Goal: Book appointment/travel/reservation

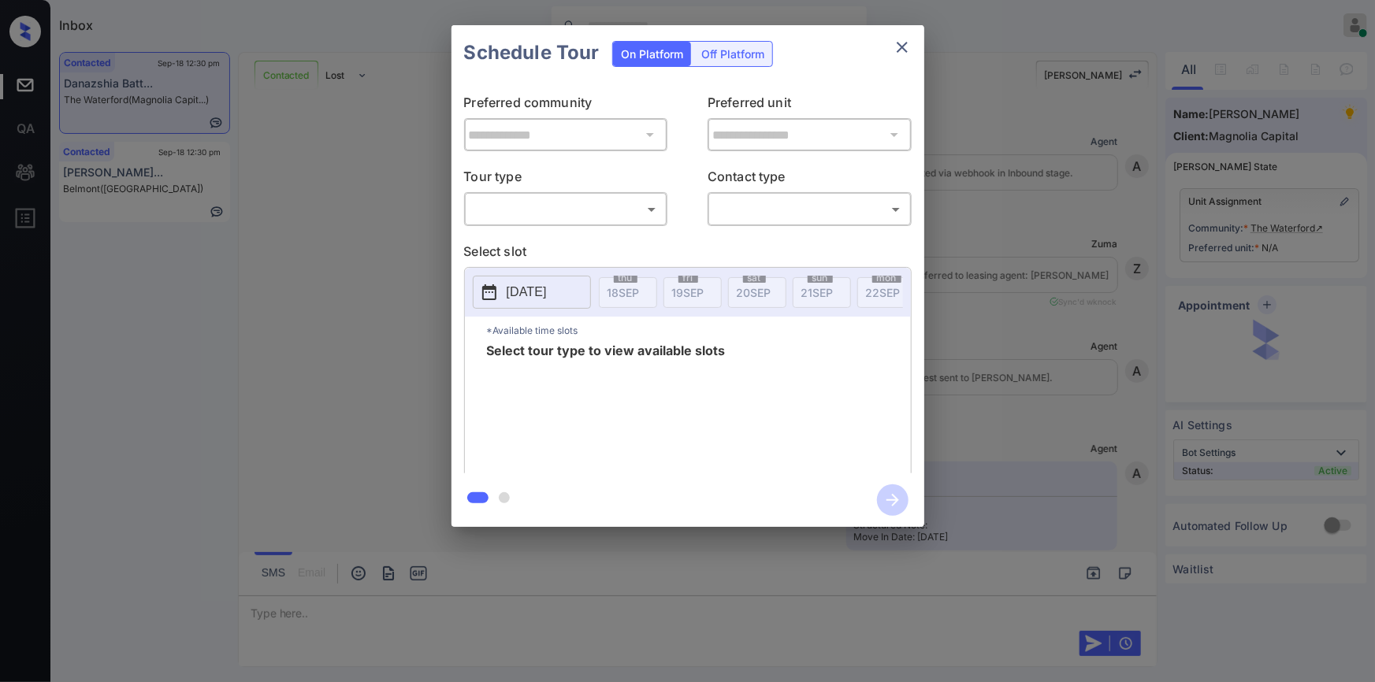
click at [529, 202] on body "Inbox Jiro Alonzo Online Set yourself offline Set yourself on break Profile Swi…" at bounding box center [687, 341] width 1375 height 682
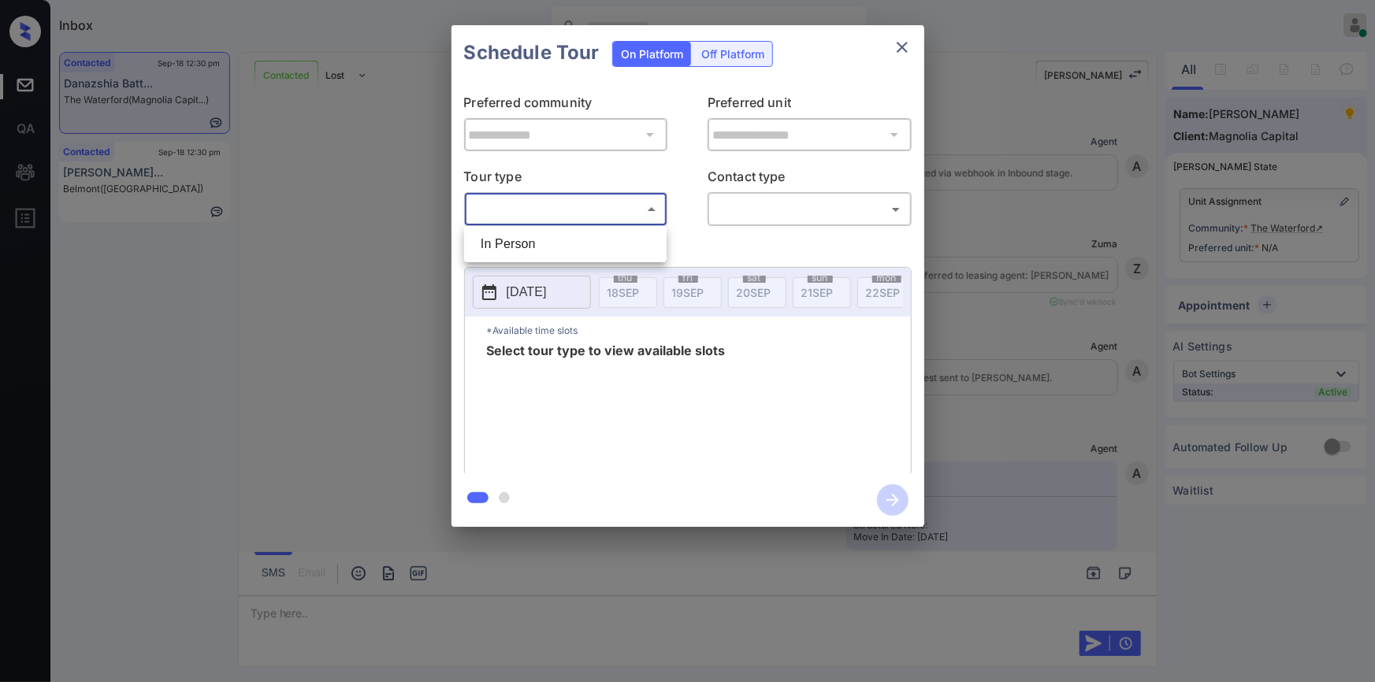
scroll to position [1794, 0]
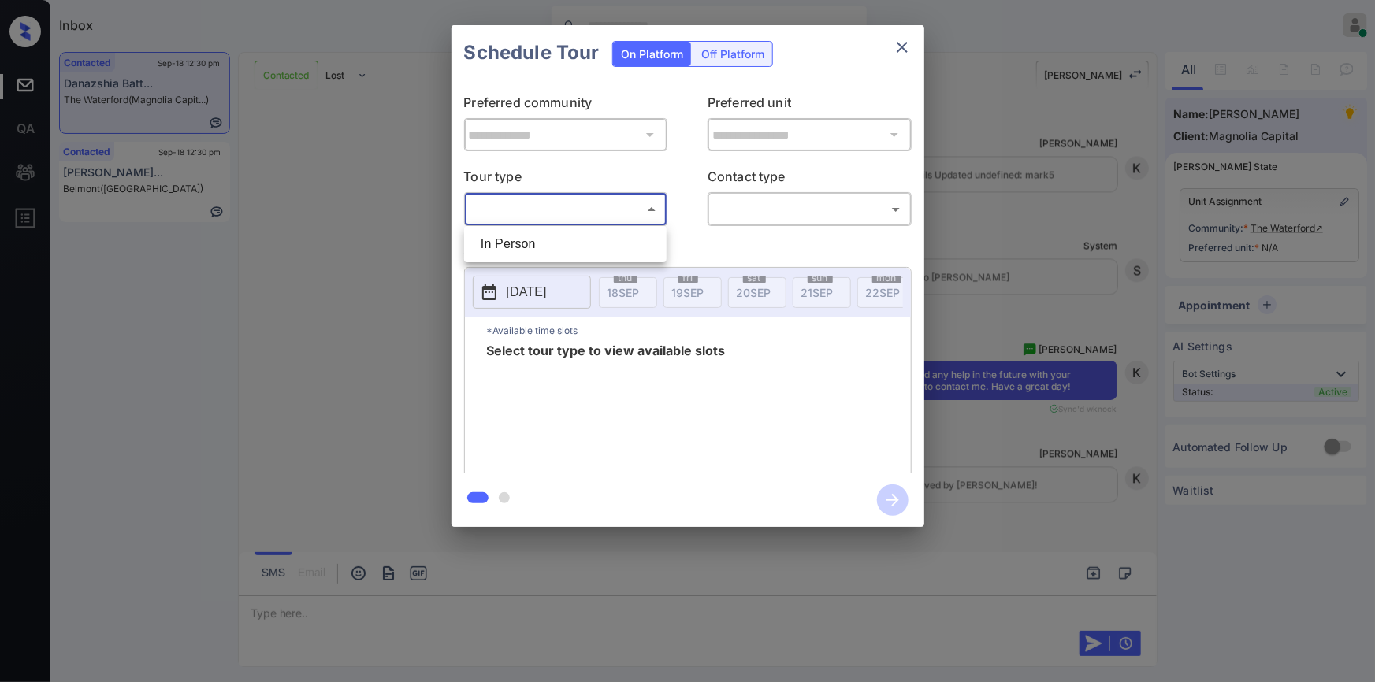
click at [901, 46] on div at bounding box center [687, 341] width 1375 height 682
click at [901, 46] on icon "close" at bounding box center [902, 47] width 11 height 11
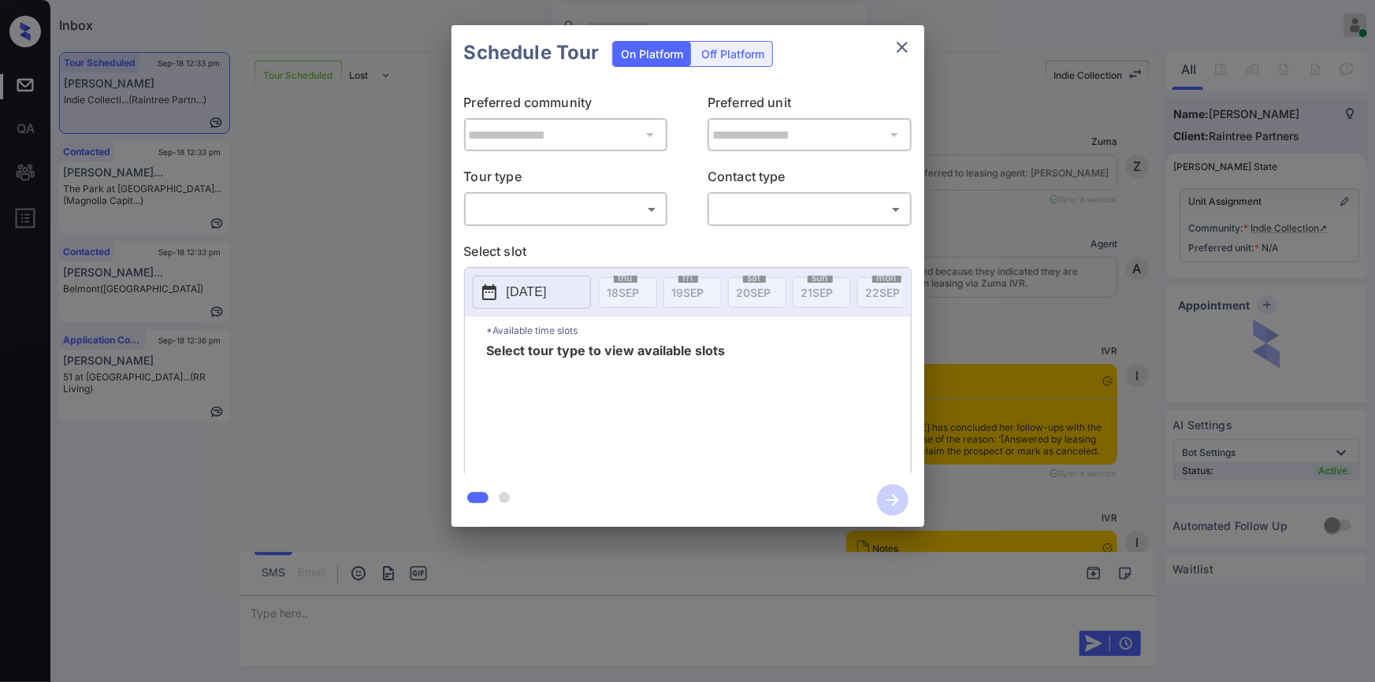
scroll to position [5799, 0]
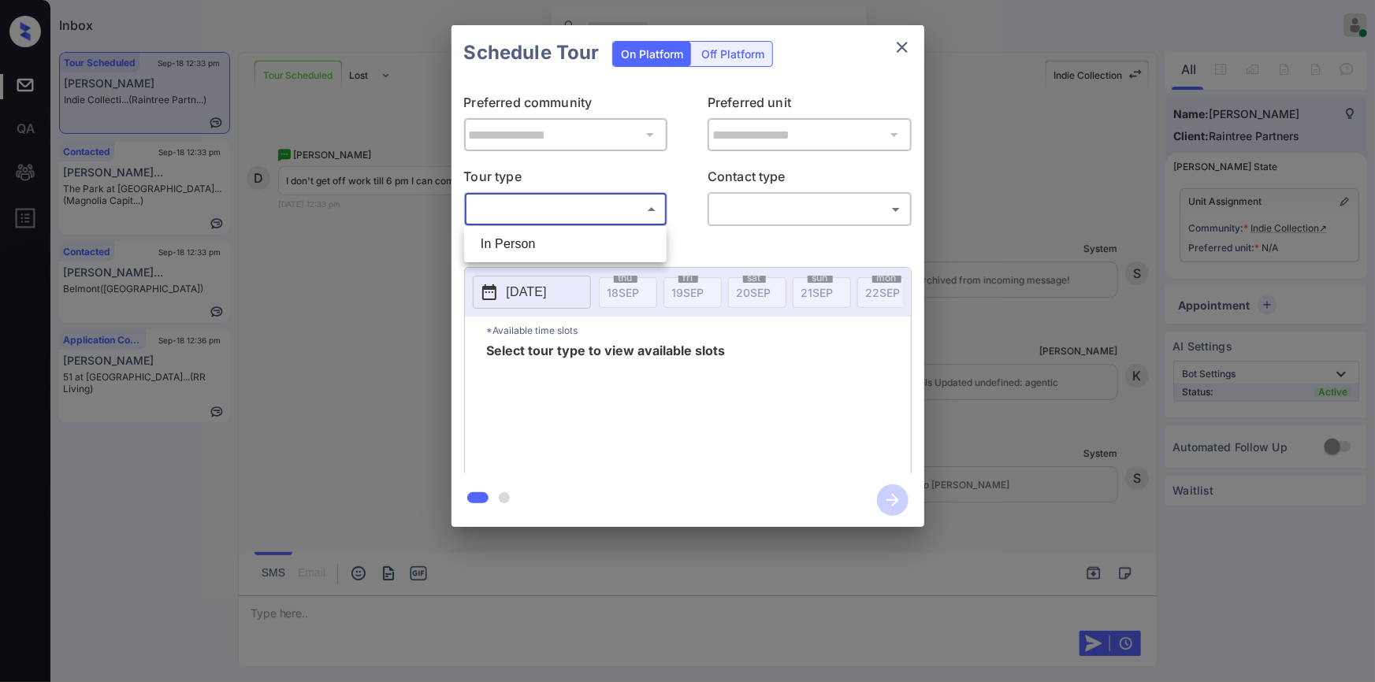
click at [580, 198] on body "Inbox [PERSON_NAME] Online Set yourself offline Set yourself on break Profile S…" at bounding box center [687, 341] width 1375 height 682
click at [543, 250] on li "In Person" at bounding box center [565, 244] width 195 height 28
type input "********"
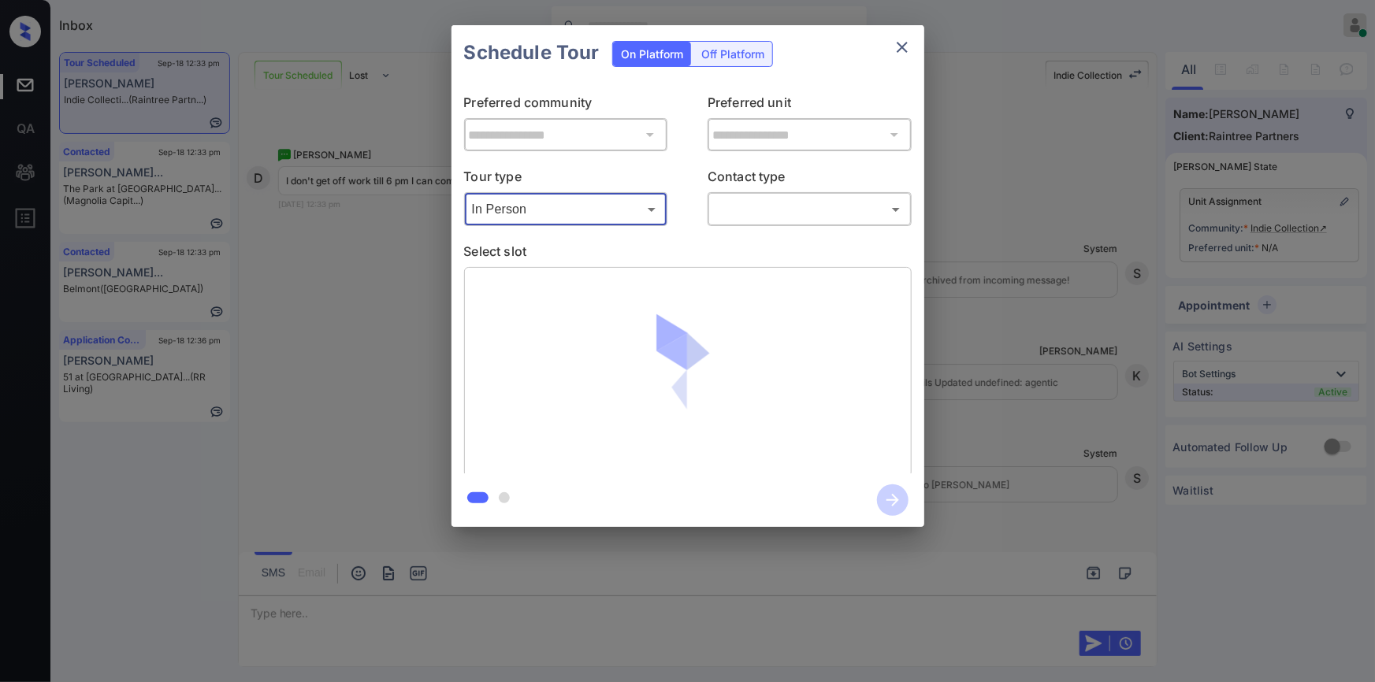
click at [741, 201] on body "Inbox [PERSON_NAME] Online Set yourself offline Set yourself on break Profile S…" at bounding box center [687, 341] width 1375 height 682
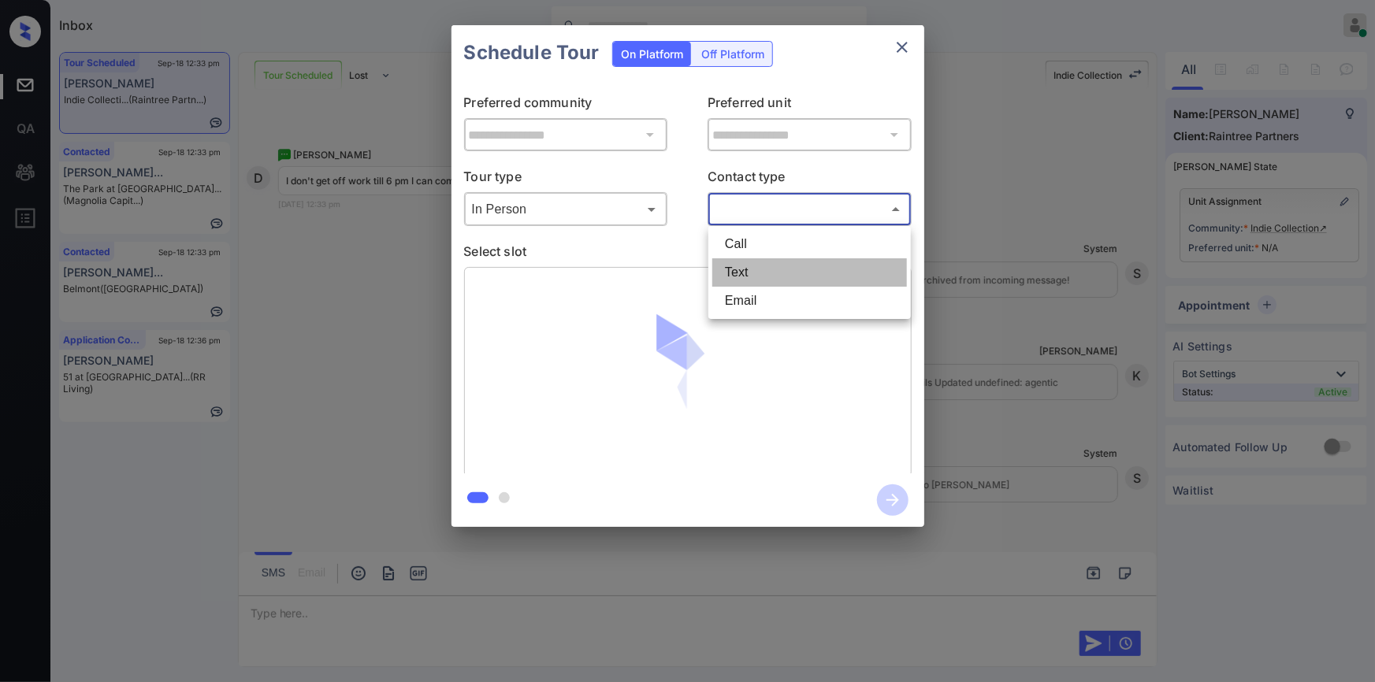
click at [741, 271] on li "Text" at bounding box center [809, 272] width 195 height 28
type input "****"
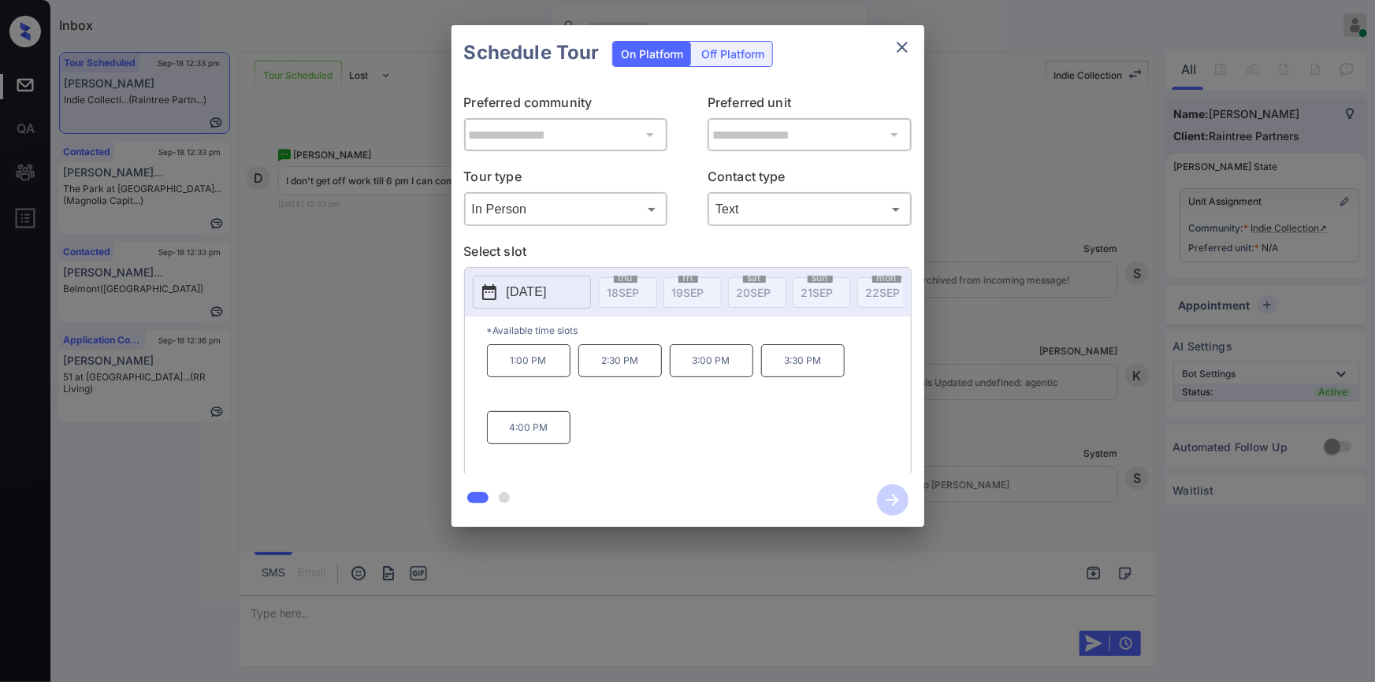
click at [546, 294] on p "[DATE]" at bounding box center [527, 292] width 40 height 19
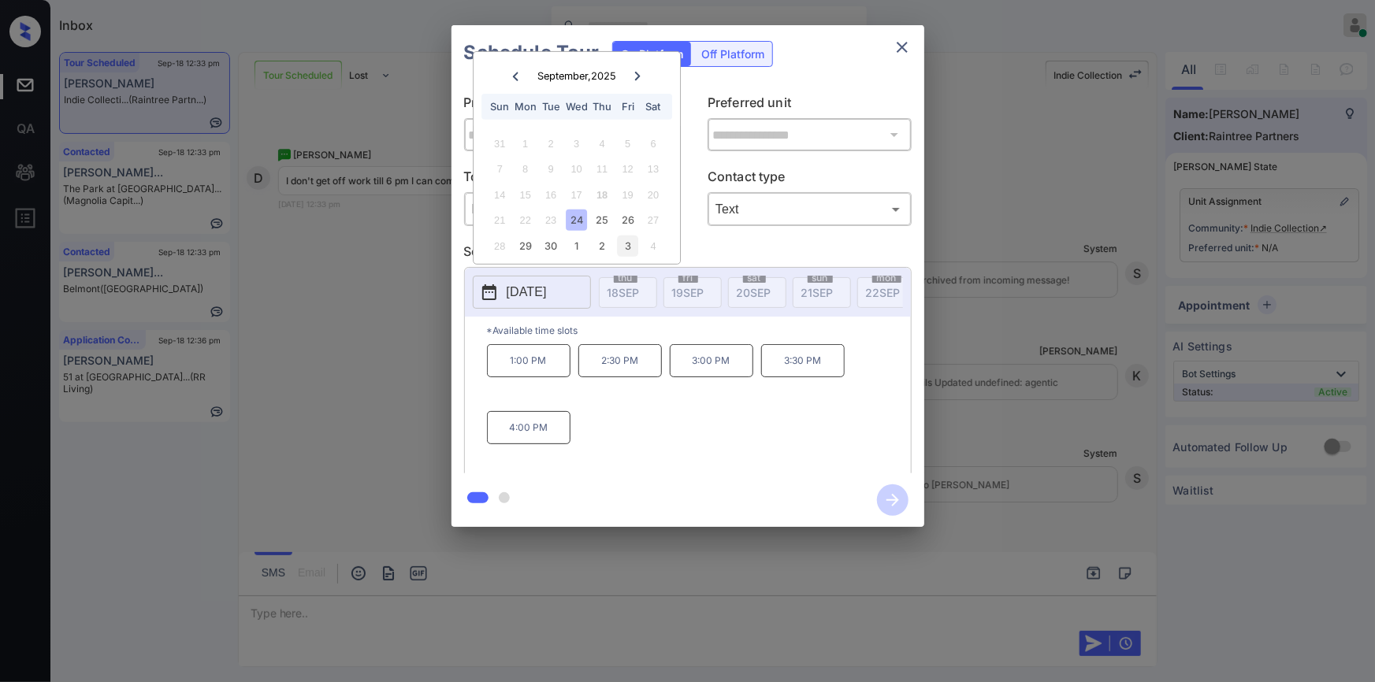
click at [625, 247] on div "3" at bounding box center [627, 246] width 21 height 21
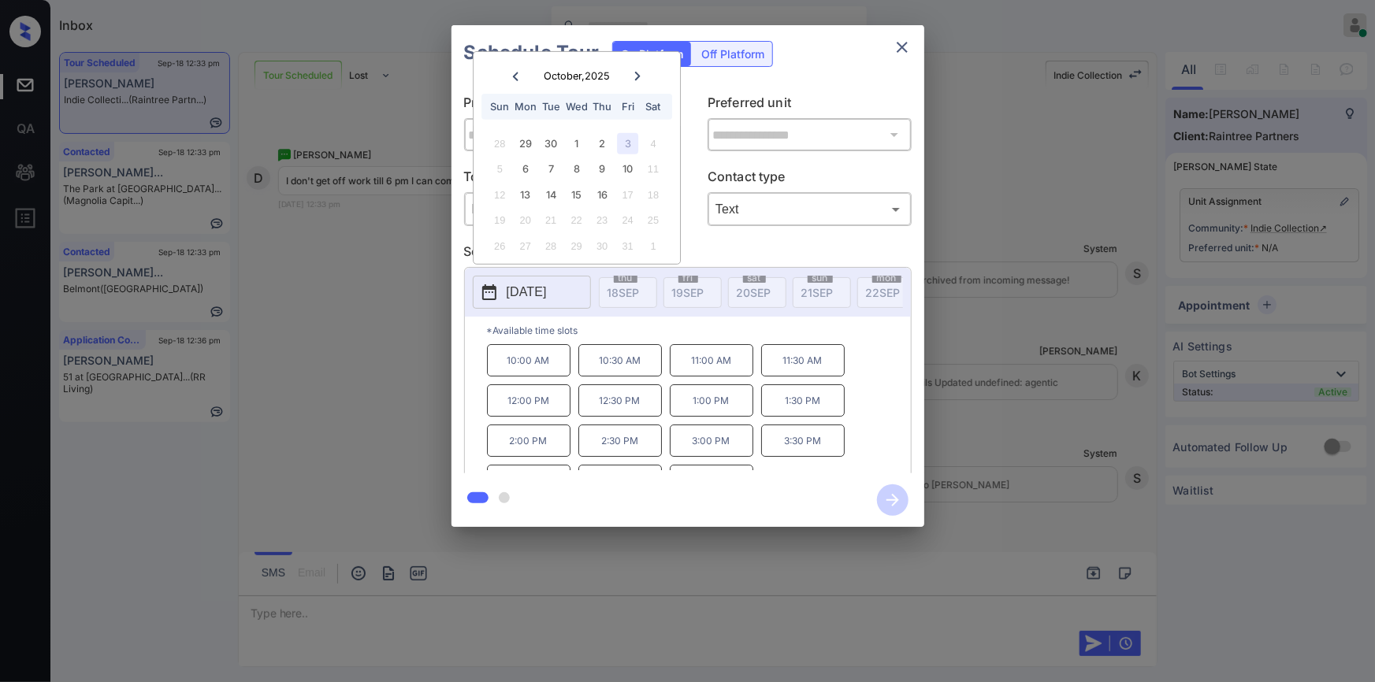
scroll to position [26, 0]
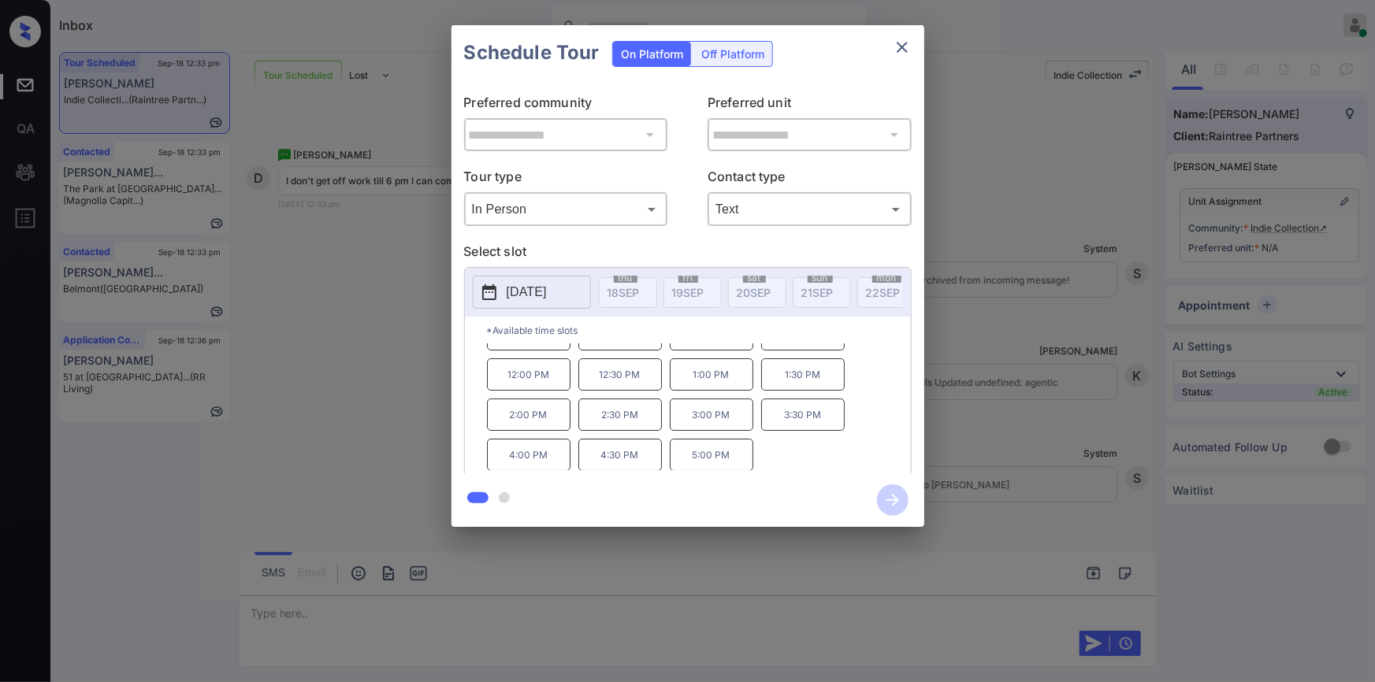
click at [546, 302] on button "[DATE]" at bounding box center [532, 292] width 118 height 33
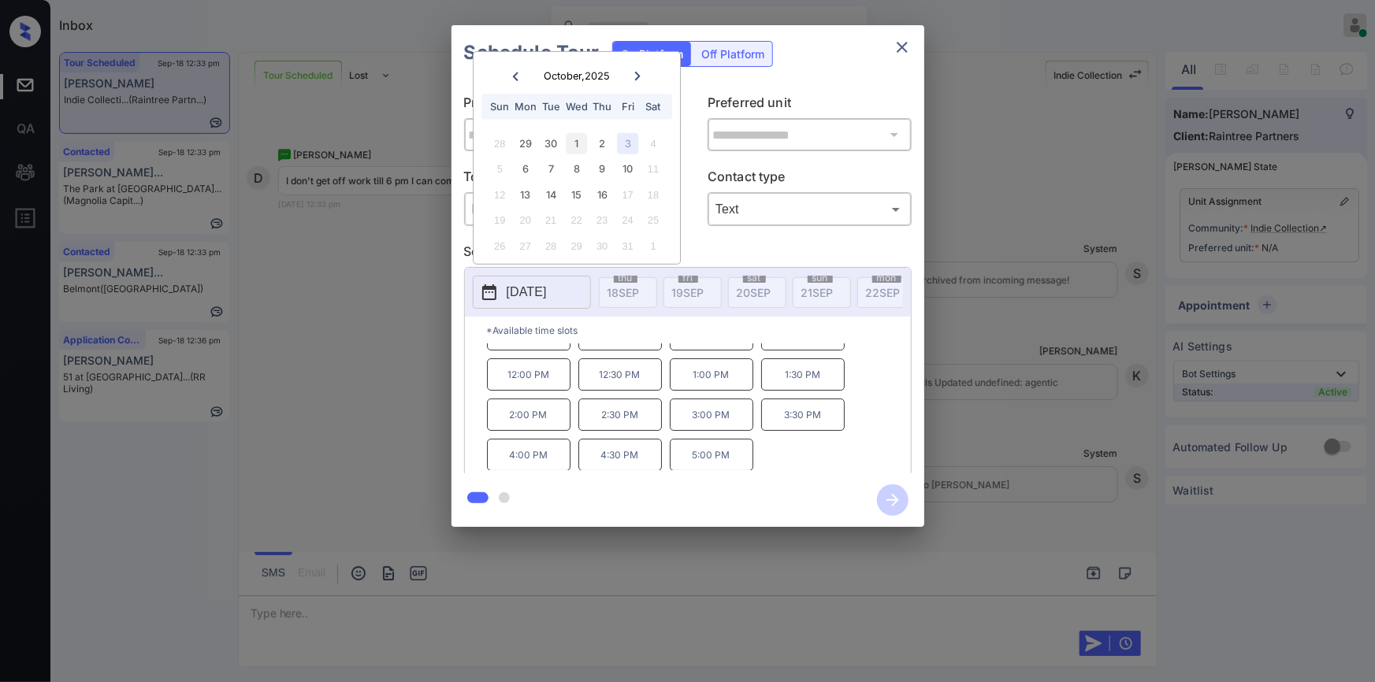
click at [571, 142] on div "1" at bounding box center [576, 143] width 21 height 21
click at [602, 136] on div "2" at bounding box center [602, 143] width 21 height 21
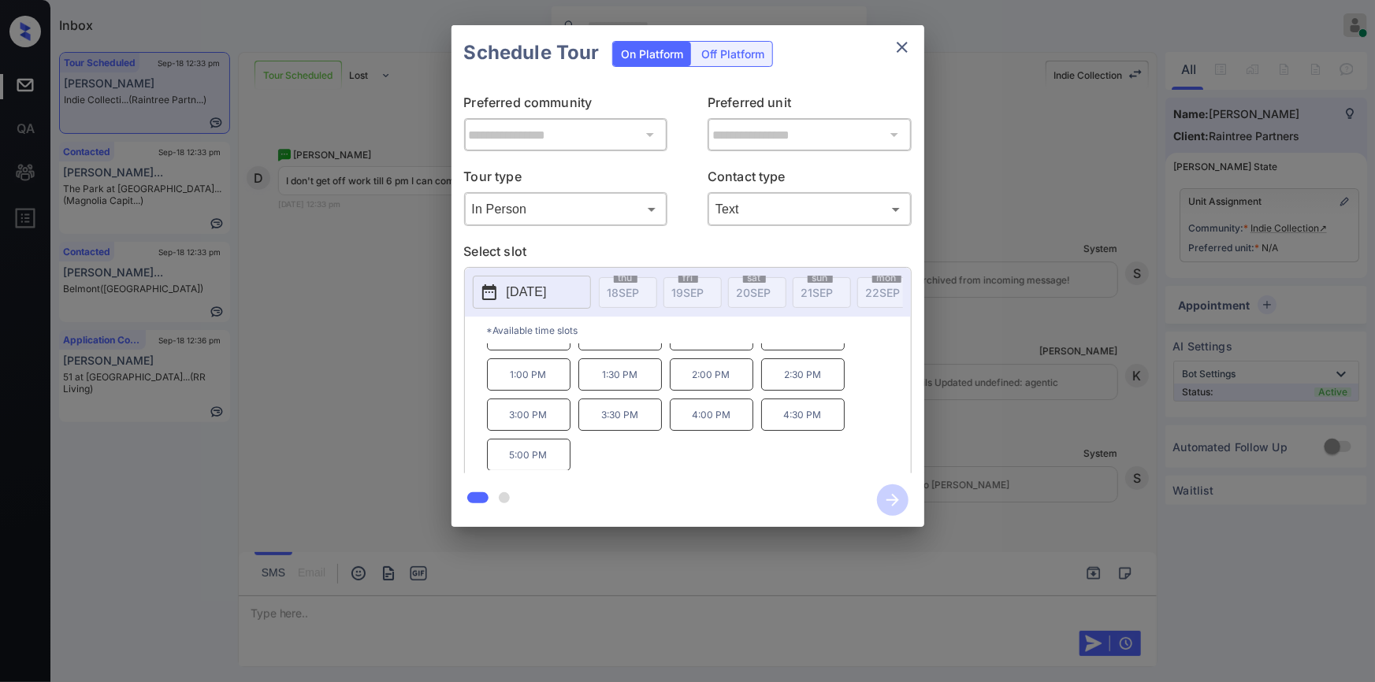
click at [366, 254] on div "**********" at bounding box center [687, 276] width 1375 height 552
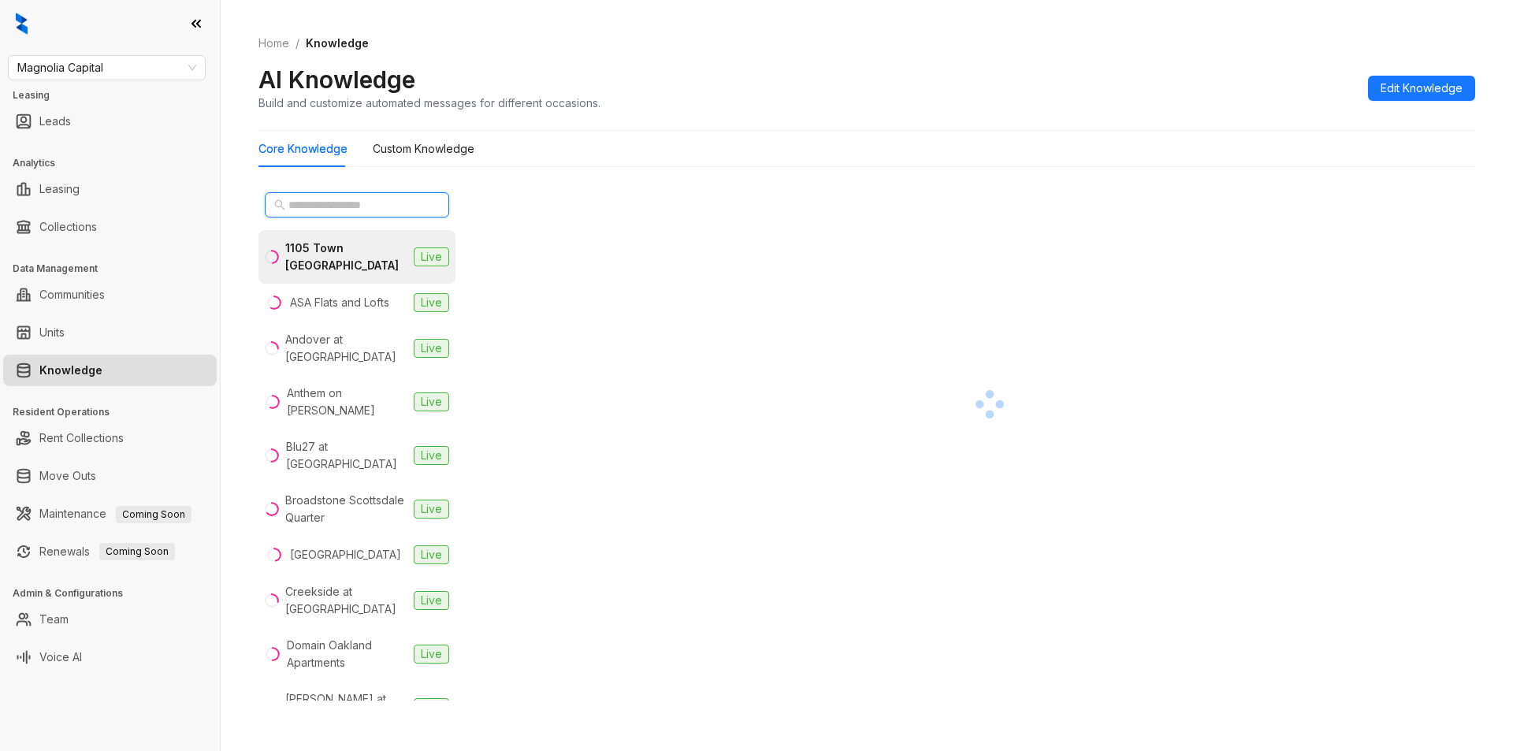
click at [333, 205] on input "text" at bounding box center [357, 204] width 139 height 17
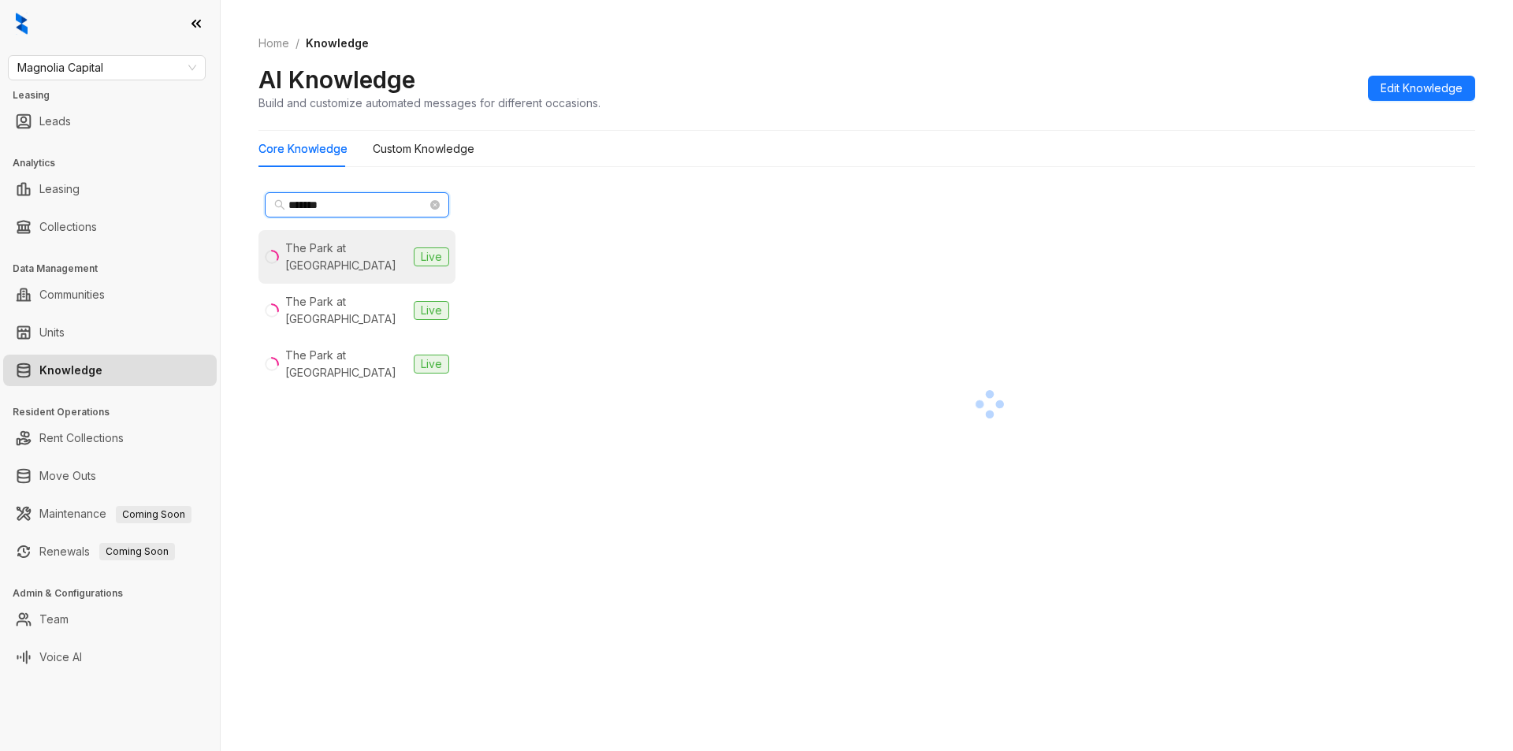
type input "*******"
click at [338, 242] on div "The Park at Murano" at bounding box center [346, 257] width 122 height 35
